Goal: Task Accomplishment & Management: Manage account settings

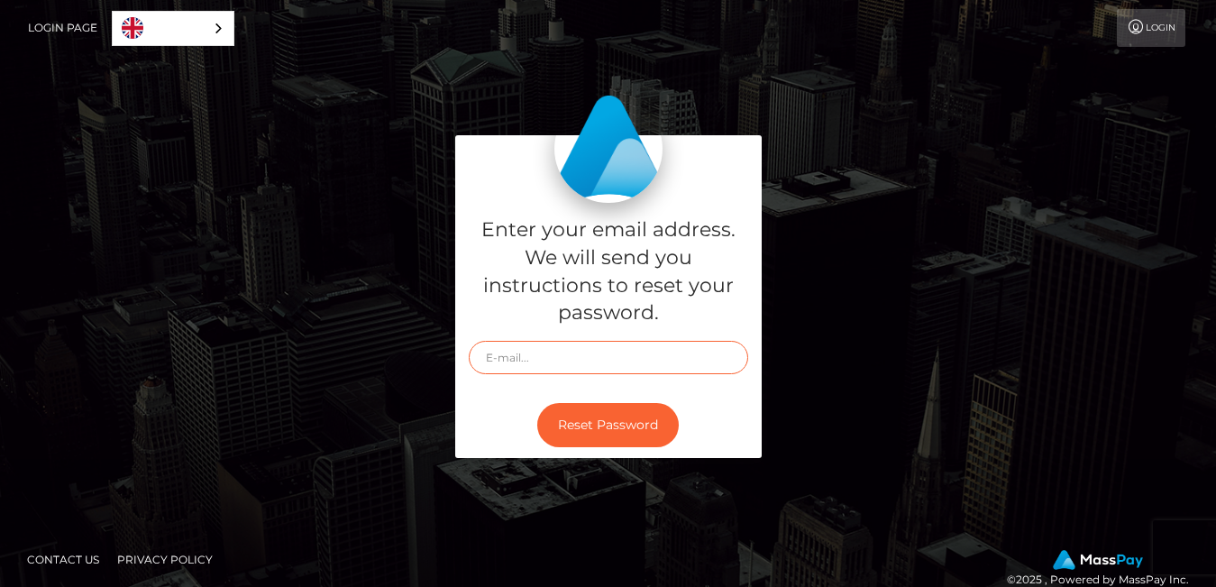
type input "[EMAIL_ADDRESS][DOMAIN_NAME]"
click at [1157, 29] on link "Login" at bounding box center [1151, 28] width 69 height 38
type input "[EMAIL_ADDRESS][DOMAIN_NAME]"
click at [1153, 35] on link "Login" at bounding box center [1151, 28] width 69 height 38
type input "[EMAIL_ADDRESS][DOMAIN_NAME]"
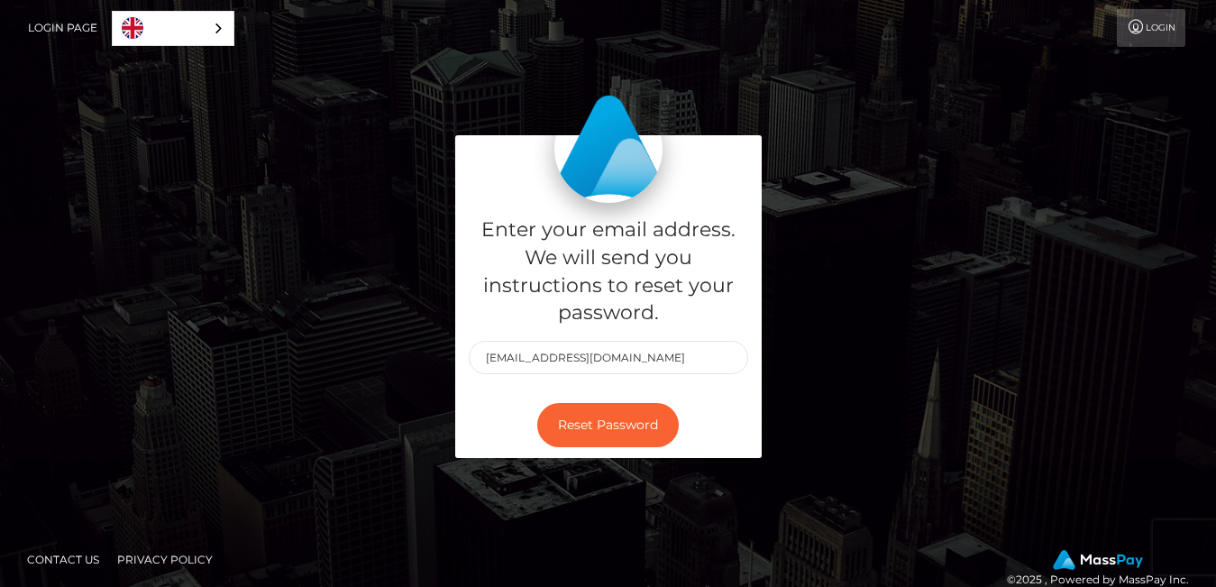
click at [1155, 26] on link "Login" at bounding box center [1151, 28] width 69 height 38
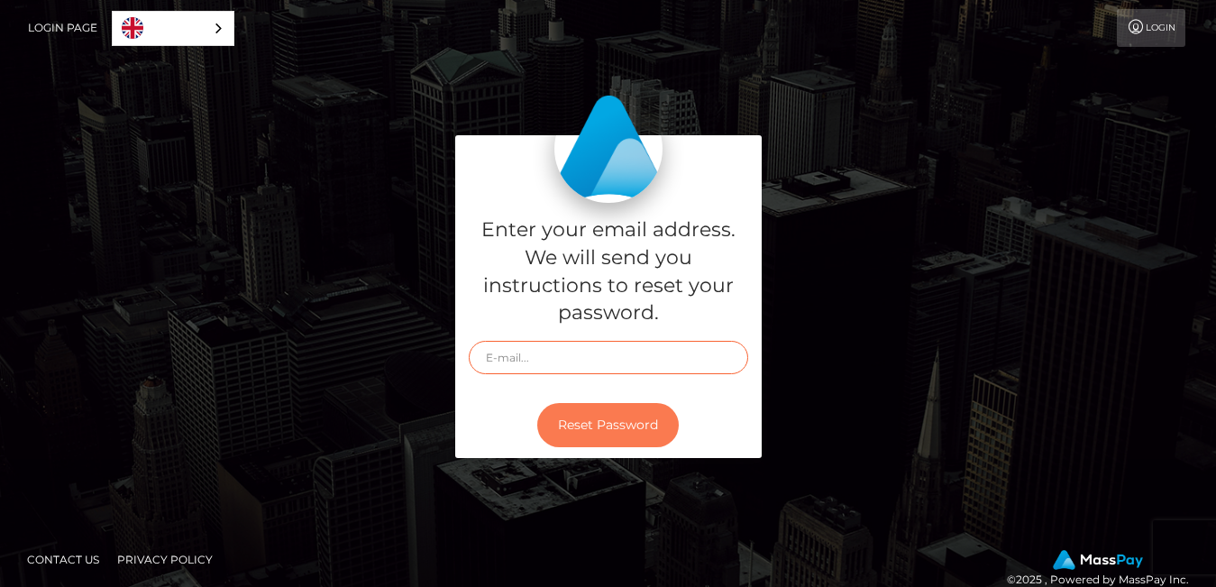
type input "[EMAIL_ADDRESS][DOMAIN_NAME]"
click at [582, 431] on button "Reset Password" at bounding box center [608, 425] width 142 height 44
